Goal: Find specific page/section: Find specific page/section

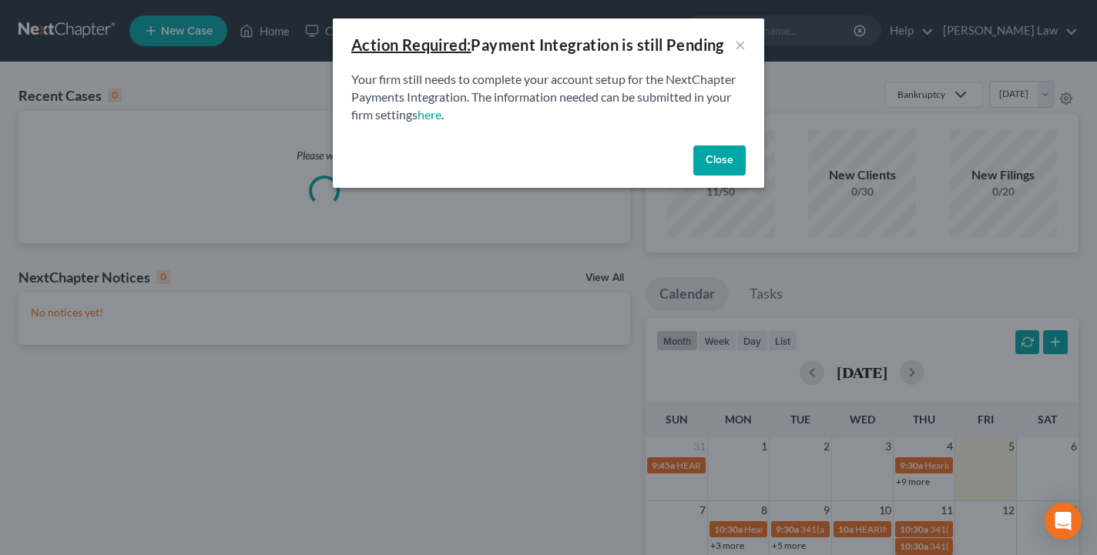
click at [729, 163] on button "Close" at bounding box center [719, 161] width 52 height 31
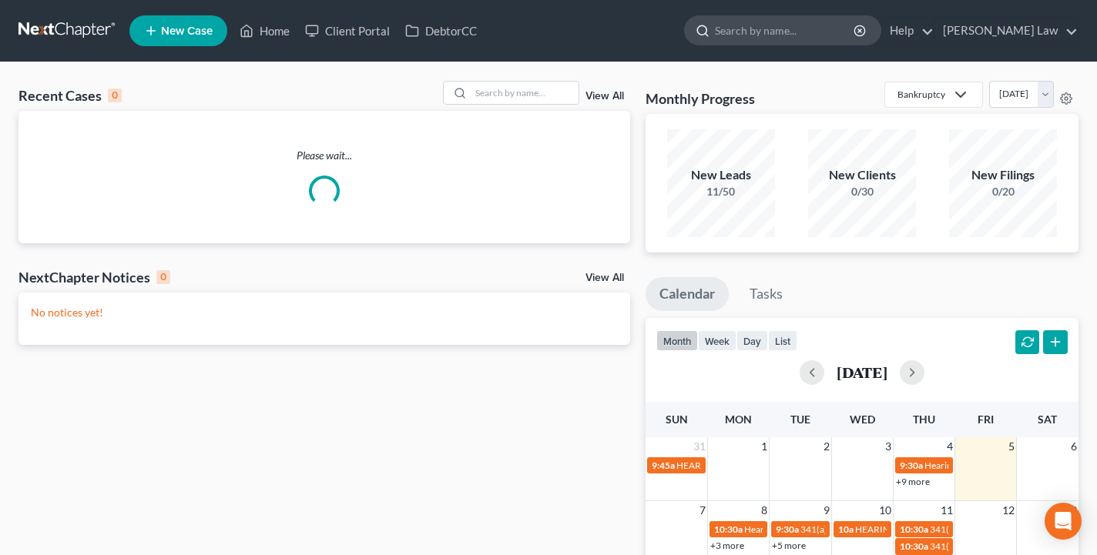
click at [813, 35] on input "search" at bounding box center [785, 30] width 141 height 28
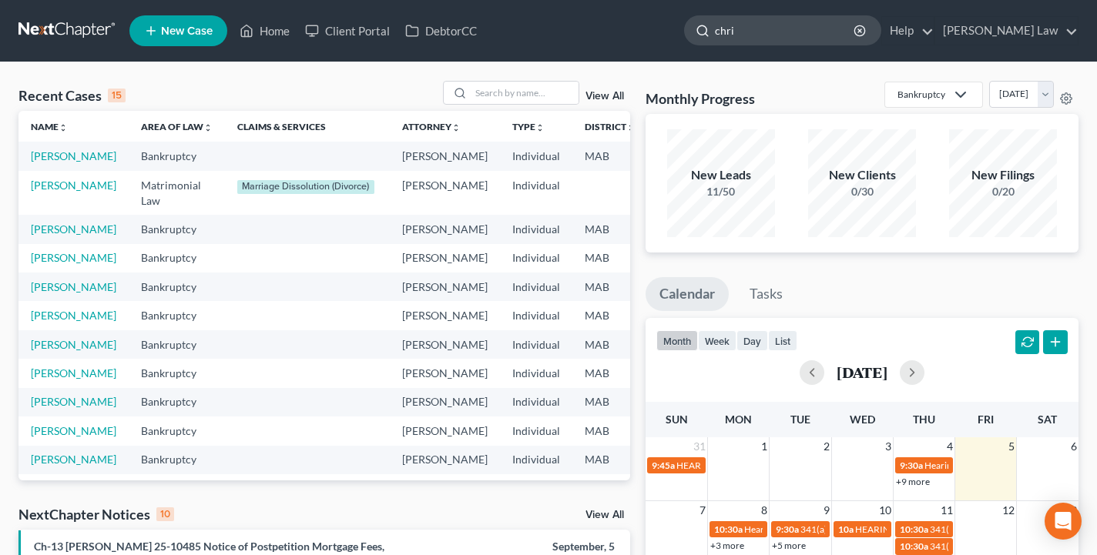
type input "[PERSON_NAME]"
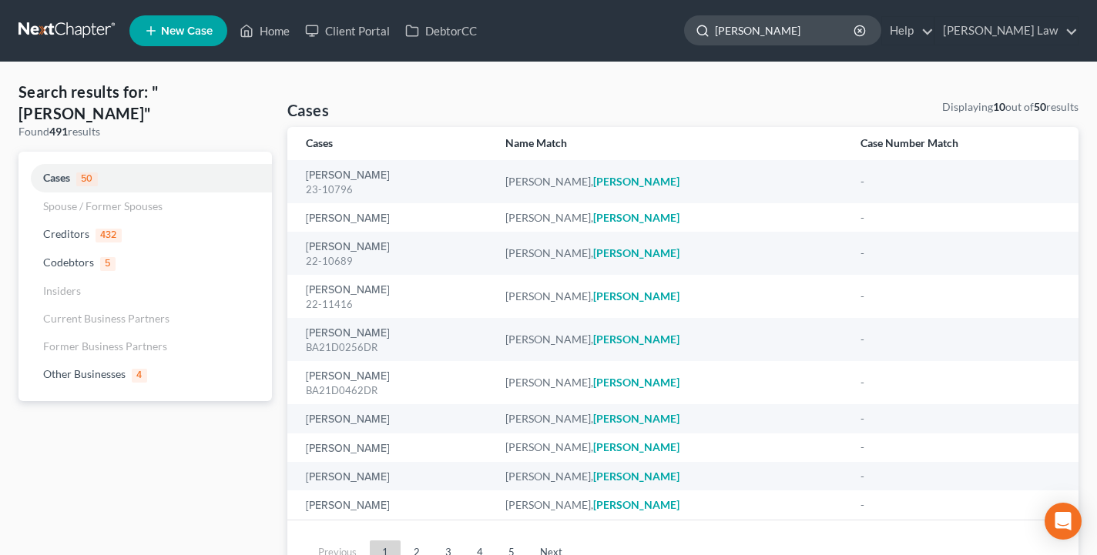
click at [813, 35] on input "[PERSON_NAME]" at bounding box center [785, 30] width 141 height 28
type input "[PERSON_NAME]"
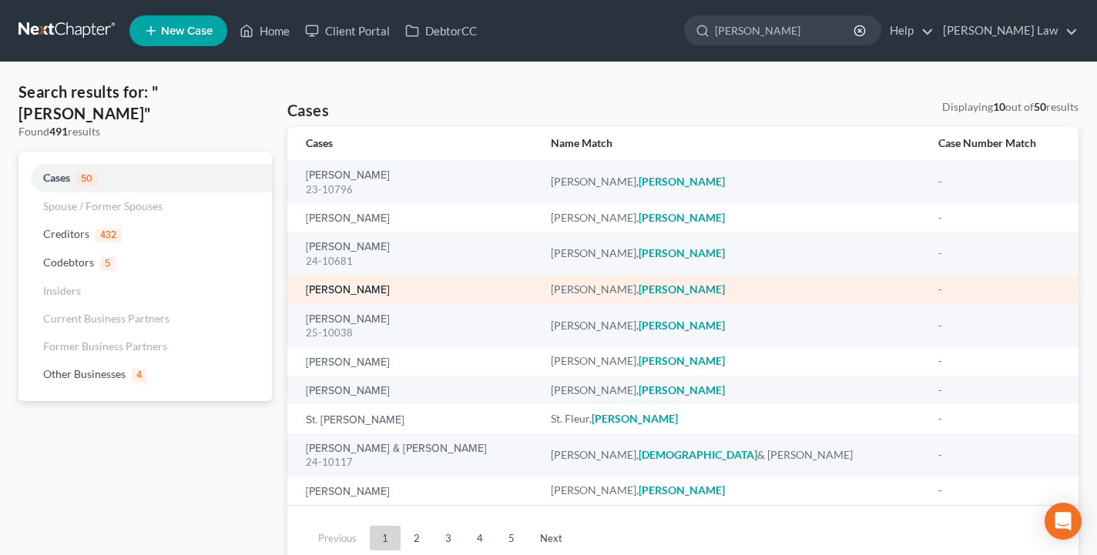
click at [349, 287] on link "[PERSON_NAME]" at bounding box center [348, 290] width 84 height 11
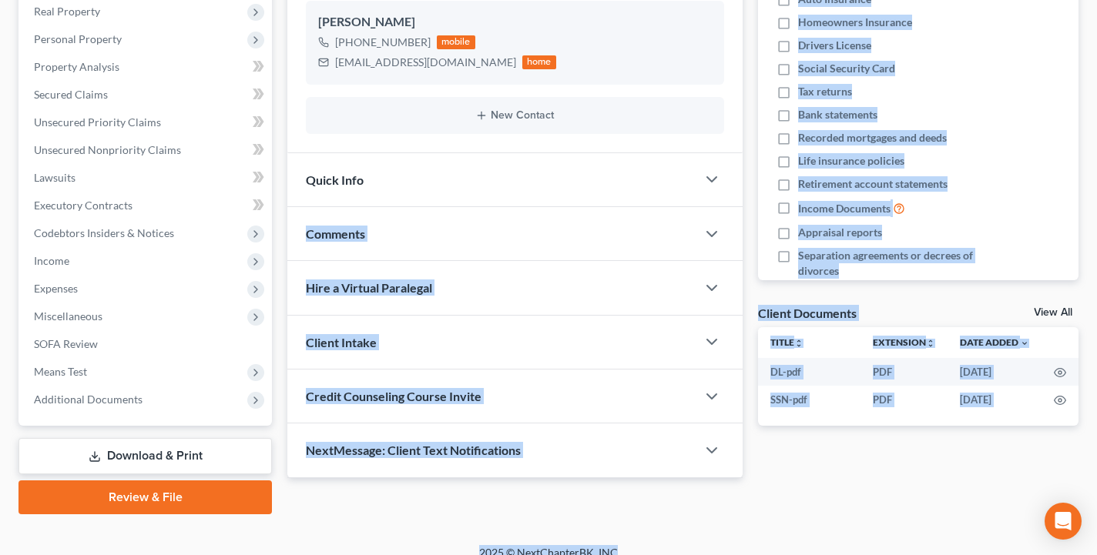
scroll to position [291, 0]
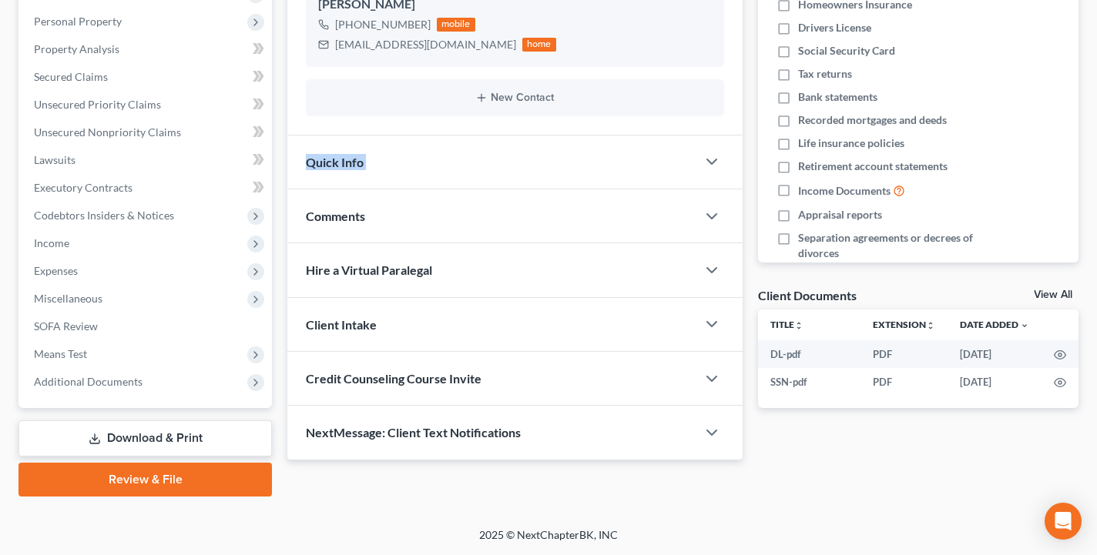
drag, startPoint x: 528, startPoint y: 490, endPoint x: 549, endPoint y: 111, distance: 379.5
click at [549, 111] on div "Updates & News × [US_STATE] District Notes Take a look at NextChapter's Distric…" at bounding box center [514, 159] width 455 height 604
click at [661, 468] on div "Updates & News × [US_STATE] District Notes Take a look at NextChapter's Distric…" at bounding box center [683, 177] width 806 height 640
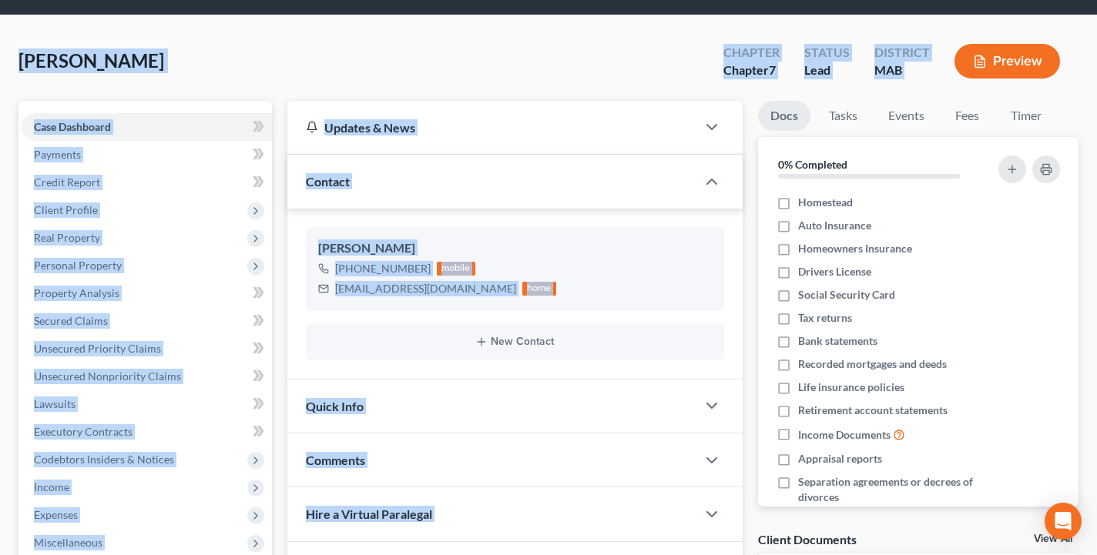
scroll to position [0, 0]
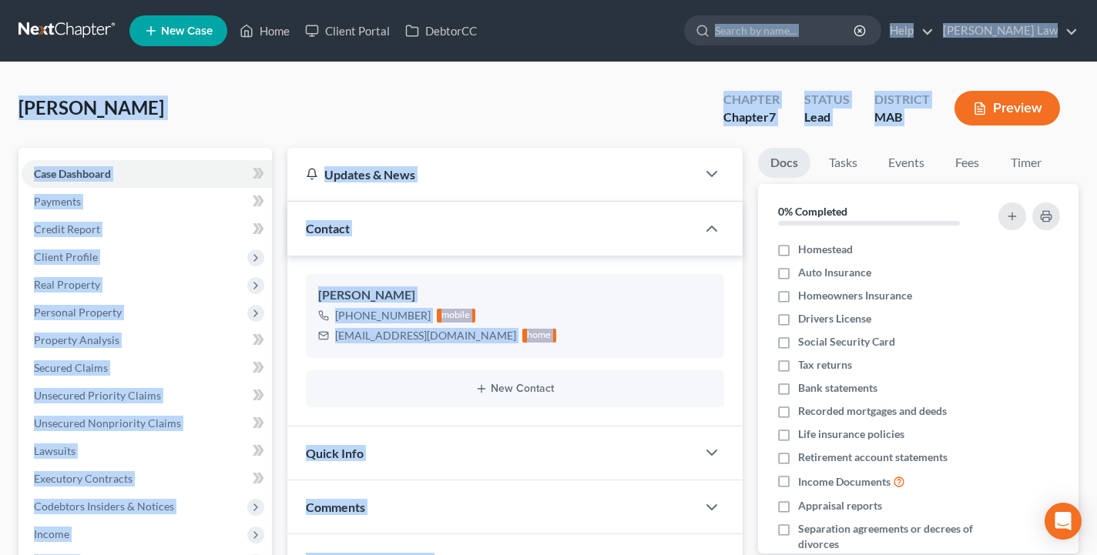
drag, startPoint x: 661, startPoint y: 468, endPoint x: 640, endPoint y: -87, distance: 555.7
click at [640, 0] on html "Home New Case Client Portal DebtorCC [PERSON_NAME] Law [EMAIL_ADDRESS][DOMAIN_N…" at bounding box center [548, 423] width 1097 height 846
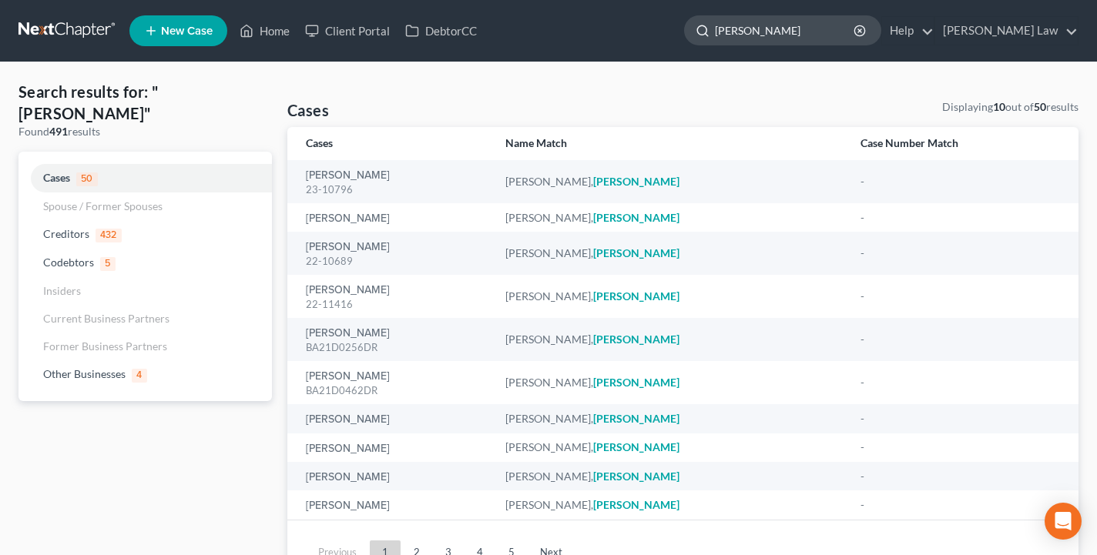
click at [799, 35] on input "[PERSON_NAME]" at bounding box center [785, 30] width 141 height 28
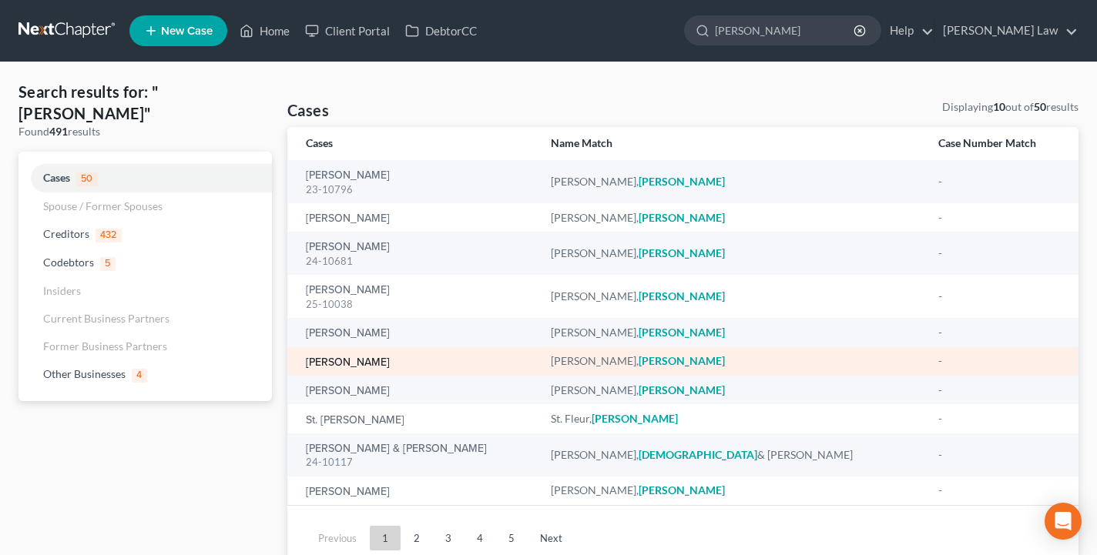
type input "[PERSON_NAME]"
click at [359, 358] on link "[PERSON_NAME]" at bounding box center [348, 362] width 84 height 11
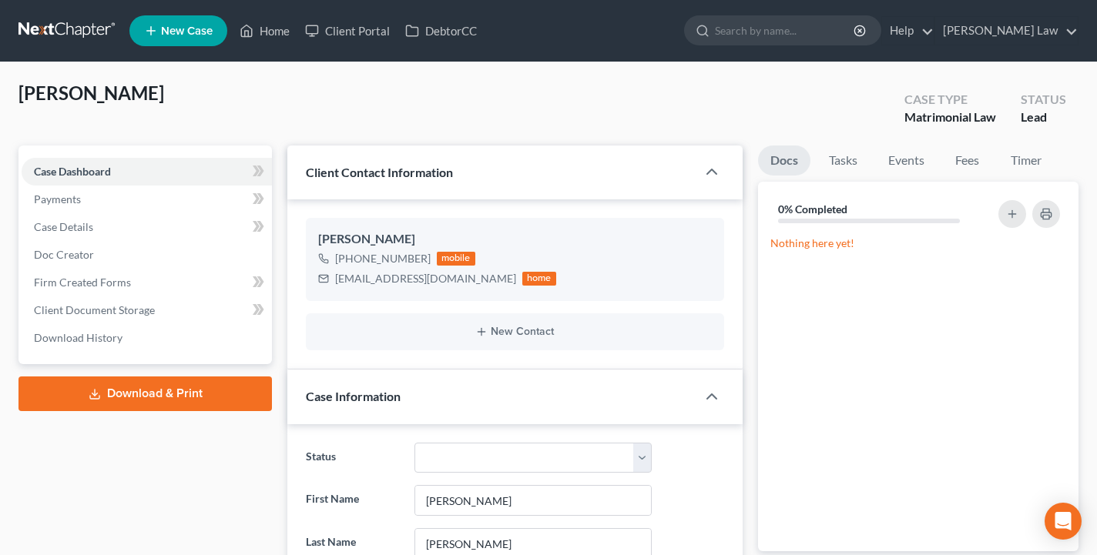
scroll to position [776, 0]
click at [967, 163] on link "Fees" at bounding box center [967, 161] width 49 height 30
